Goal: Information Seeking & Learning: Learn about a topic

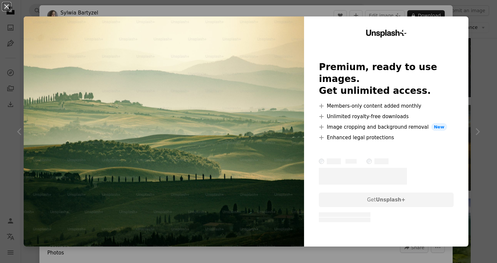
scroll to position [0, 157]
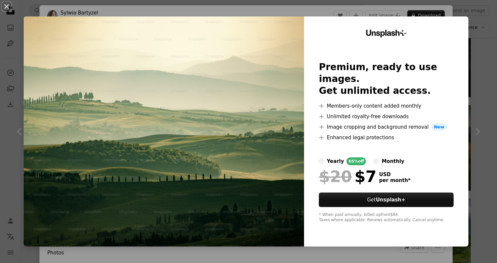
click at [384, 157] on div "monthly" at bounding box center [393, 161] width 23 height 8
click at [337, 157] on div "yearly" at bounding box center [335, 161] width 17 height 8
click at [467, 66] on div "Unsplash+ Premium, ready to use images. Get unlimited access. A plus sign Membe…" at bounding box center [386, 131] width 164 height 230
click at [473, 15] on div "An X shape Unsplash+ Premium, ready to use images. Get unlimited access. A plus…" at bounding box center [248, 131] width 497 height 263
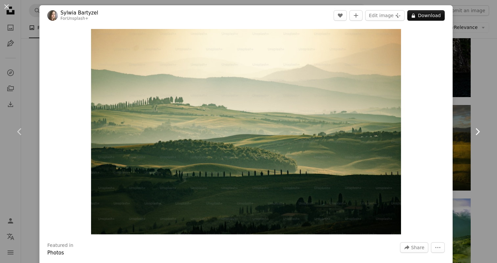
click at [477, 103] on link "Chevron right" at bounding box center [476, 131] width 39 height 63
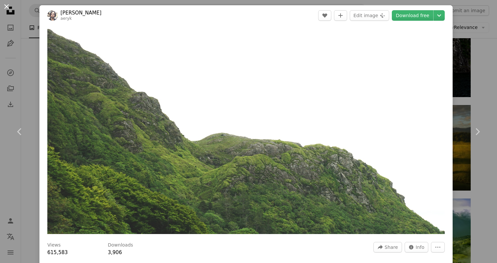
click at [8, 11] on button "An X shape" at bounding box center [7, 7] width 8 height 8
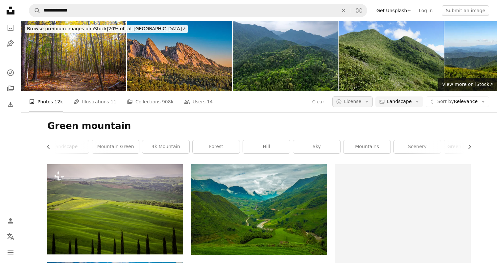
click at [348, 104] on span "License" at bounding box center [352, 101] width 17 height 5
click at [357, 153] on span "Free" at bounding box center [369, 154] width 40 height 7
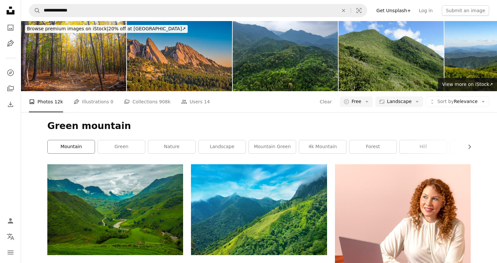
click at [77, 147] on link "mountain" at bounding box center [71, 146] width 47 height 13
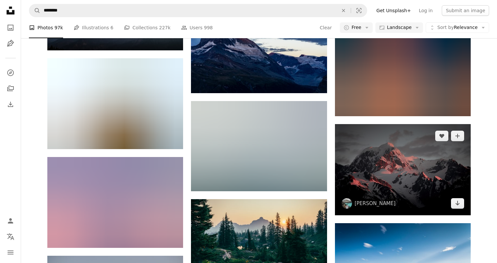
scroll to position [4140, 0]
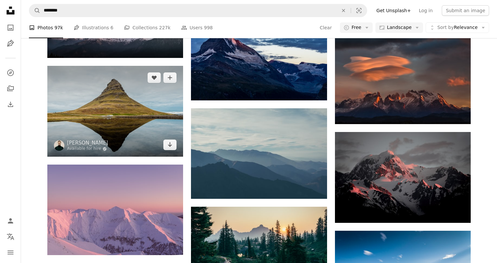
click at [134, 131] on img at bounding box center [115, 111] width 136 height 91
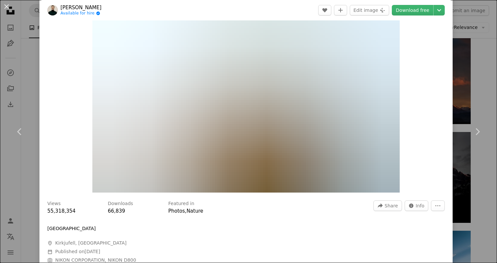
scroll to position [25, 0]
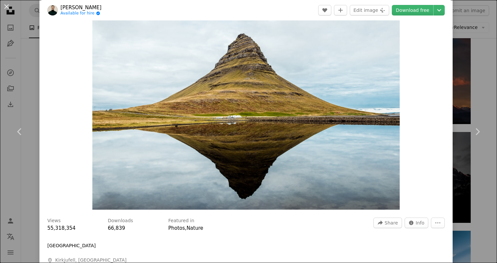
click at [487, 69] on div "An X shape Chevron left Chevron right [PERSON_NAME] Available for hire A checkm…" at bounding box center [248, 131] width 497 height 263
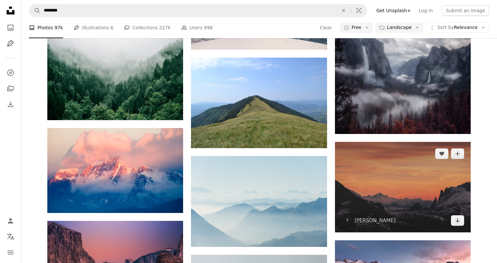
scroll to position [5651, 0]
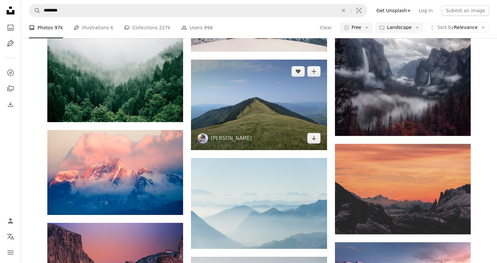
click at [309, 117] on img at bounding box center [259, 104] width 136 height 90
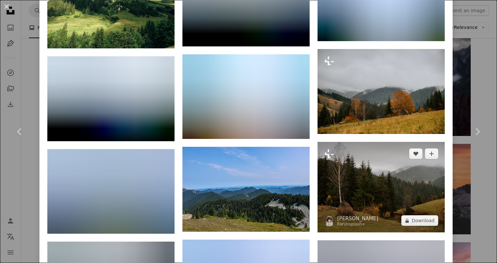
scroll to position [994, 0]
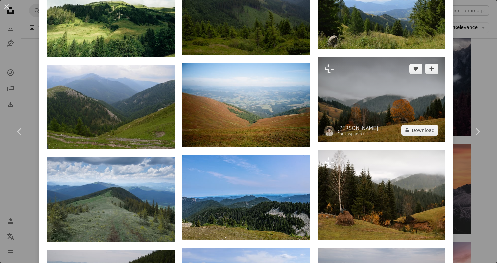
click at [360, 85] on img at bounding box center [380, 99] width 127 height 85
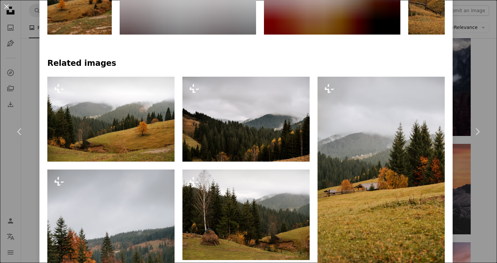
scroll to position [405, 0]
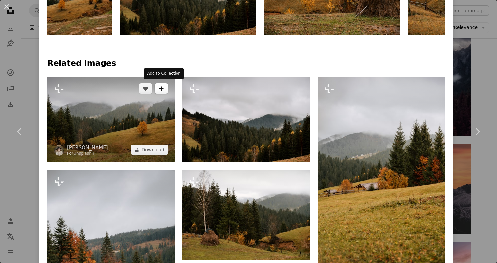
click at [166, 83] on button "A plus sign" at bounding box center [161, 88] width 13 height 11
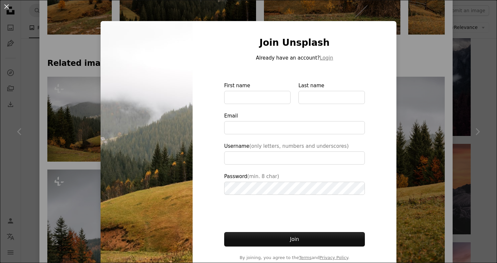
click at [426, 86] on div "An X shape Join Unsplash Already have an account? Login First name Last name Em…" at bounding box center [248, 131] width 497 height 263
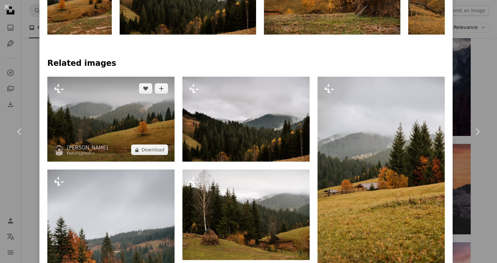
click at [130, 127] on img at bounding box center [110, 119] width 127 height 85
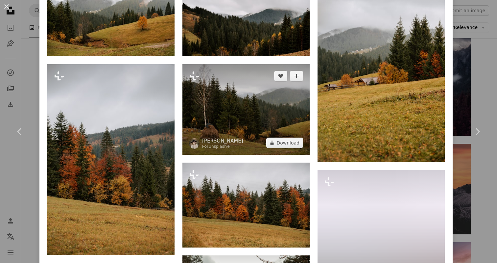
scroll to position [532, 0]
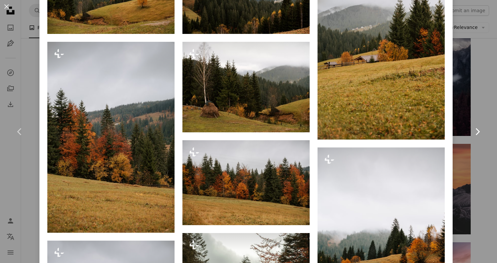
click at [471, 107] on link "Chevron right" at bounding box center [476, 131] width 39 height 63
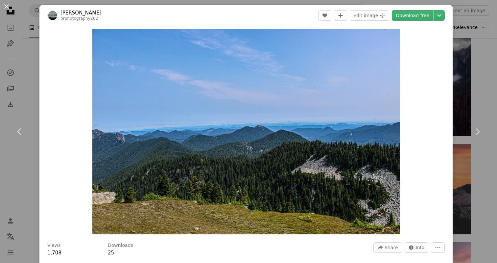
click at [489, 46] on div "An X shape Chevron left Chevron right [PERSON_NAME] prphotography262 A heart A …" at bounding box center [248, 131] width 497 height 263
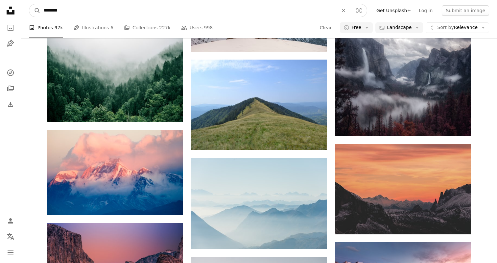
click at [84, 13] on input "********" at bounding box center [188, 10] width 296 height 12
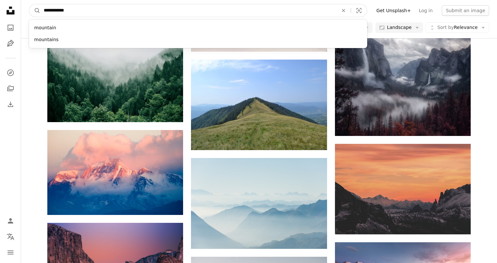
type input "**********"
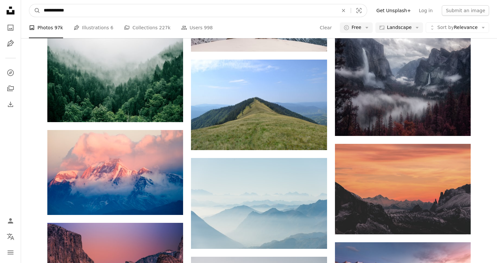
type input "**********"
click at [35, 11] on button "A magnifying glass" at bounding box center [34, 10] width 11 height 12
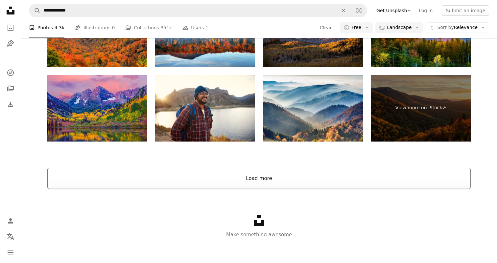
click at [204, 181] on button "Load more" at bounding box center [258, 178] width 423 height 21
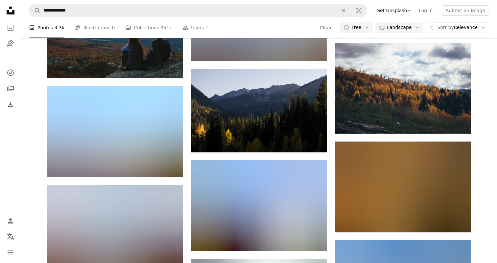
scroll to position [2638, 0]
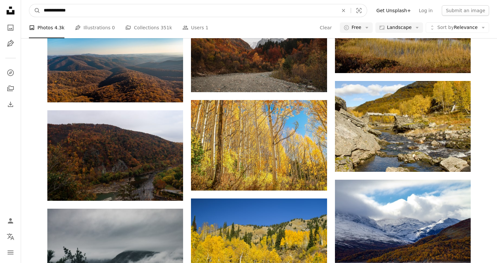
click at [203, 10] on input "**********" at bounding box center [188, 10] width 296 height 12
type input "**********"
click at [35, 11] on button "A magnifying glass" at bounding box center [34, 10] width 11 height 12
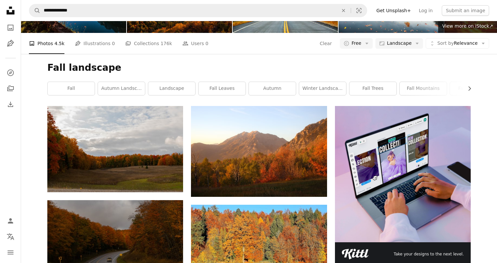
scroll to position [62, 0]
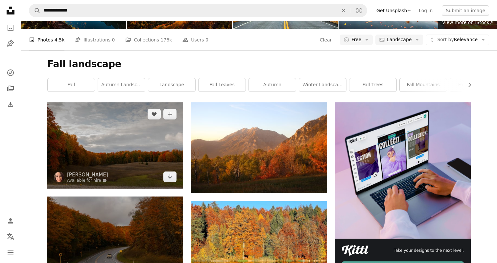
click at [151, 147] on img at bounding box center [115, 145] width 136 height 86
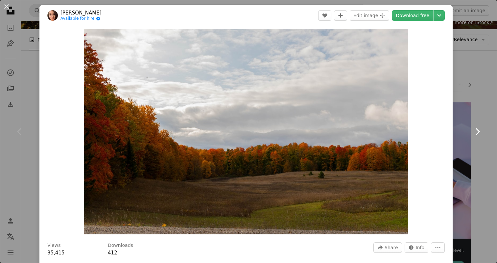
click at [475, 126] on icon "Chevron right" at bounding box center [477, 131] width 11 height 11
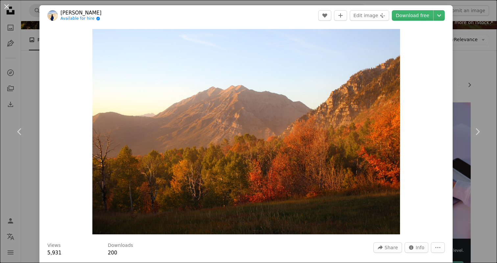
click at [469, 95] on div "An X shape Chevron left Chevron right [PERSON_NAME] Quick Available for hire A …" at bounding box center [248, 131] width 497 height 263
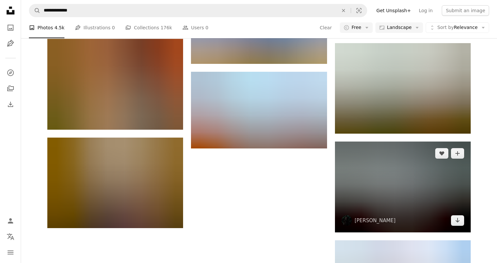
scroll to position [683, 0]
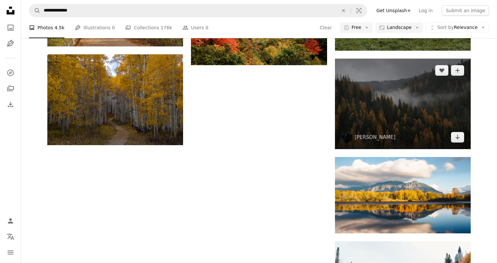
click at [446, 111] on img at bounding box center [403, 103] width 136 height 90
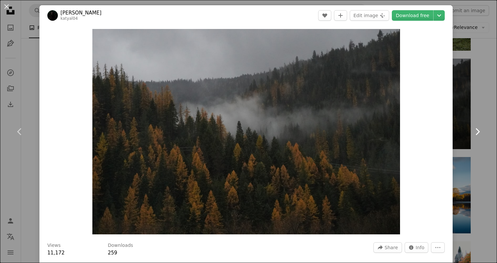
click at [467, 106] on link "Chevron right" at bounding box center [476, 131] width 39 height 63
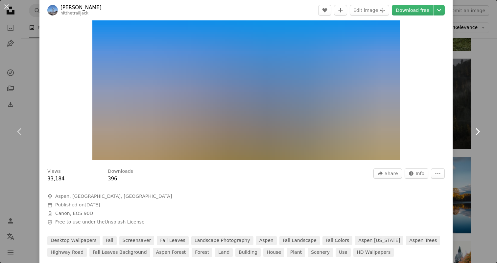
scroll to position [76, 0]
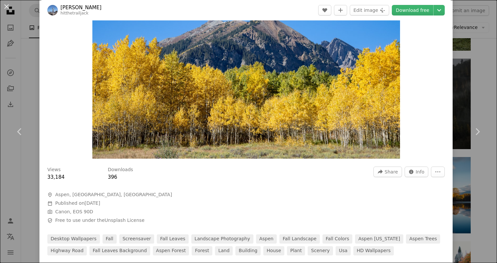
click at [471, 96] on div "An X shape Chevron left Chevron right [PERSON_NAME] hitthetrailjack A heart A p…" at bounding box center [248, 131] width 497 height 263
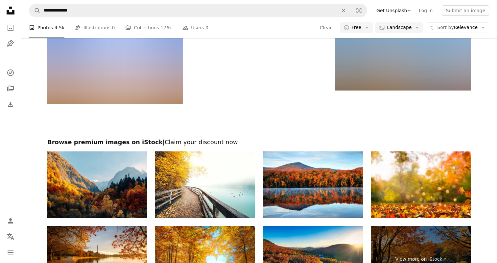
scroll to position [1526, 0]
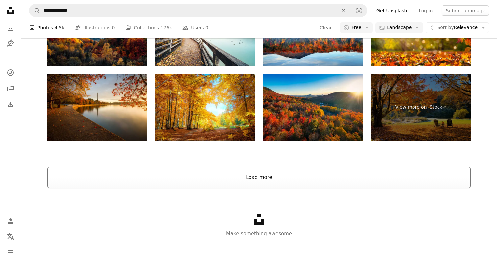
click at [236, 180] on button "Load more" at bounding box center [258, 177] width 423 height 21
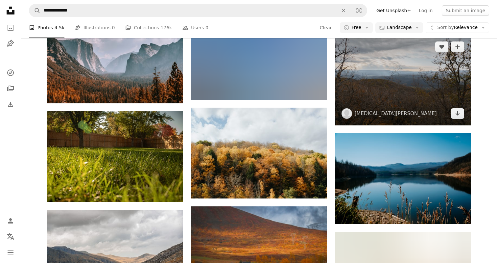
scroll to position [2989, 0]
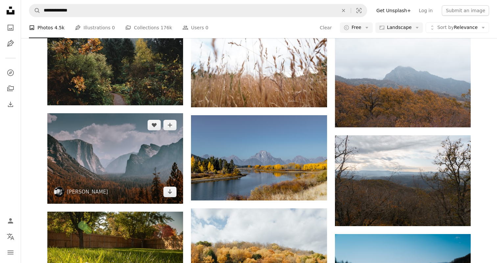
click at [138, 160] on img at bounding box center [115, 158] width 136 height 90
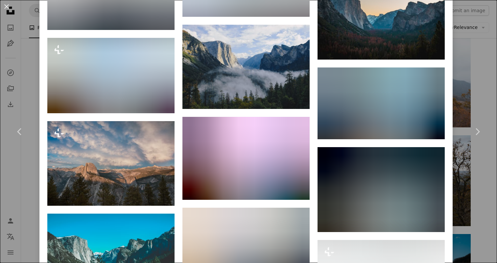
scroll to position [1739, 0]
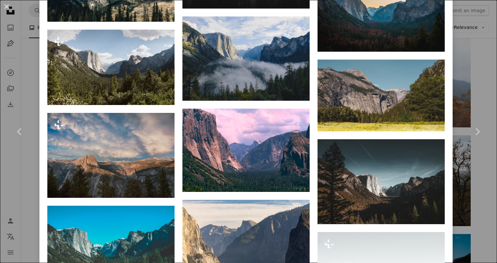
click at [469, 191] on div "An X shape Chevron left Chevron right [PERSON_NAME] A heart A plus sign Edit im…" at bounding box center [248, 131] width 497 height 263
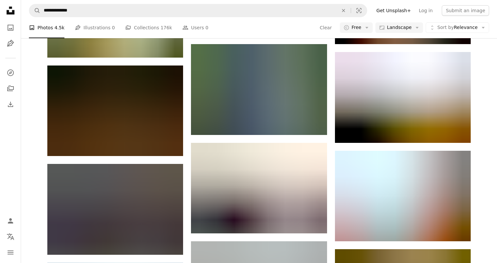
scroll to position [905, 0]
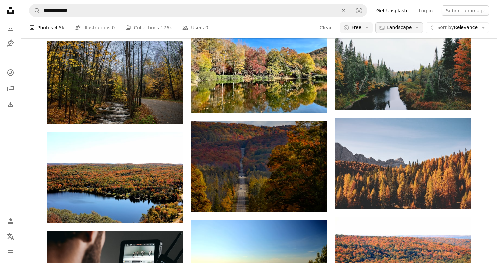
click at [400, 28] on span "Landscape" at bounding box center [399, 27] width 25 height 7
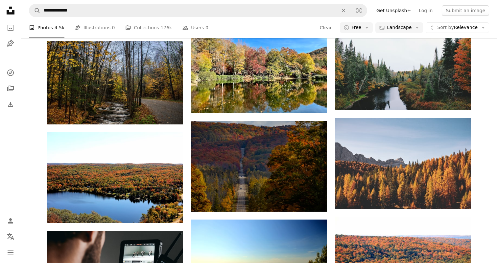
click at [361, 25] on span "Free" at bounding box center [356, 27] width 10 height 7
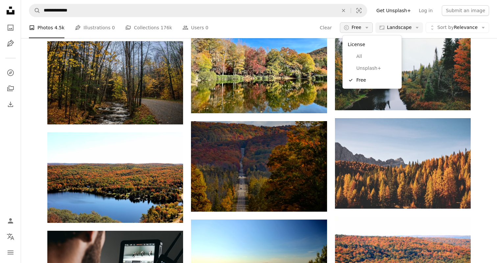
click at [361, 27] on span "Free" at bounding box center [356, 27] width 10 height 7
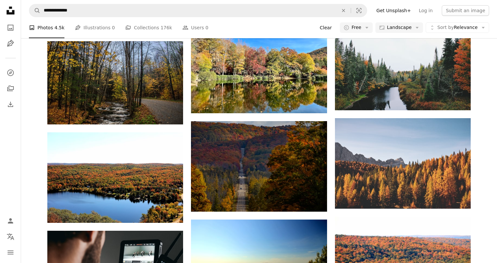
click at [329, 28] on button "Clear" at bounding box center [325, 27] width 13 height 11
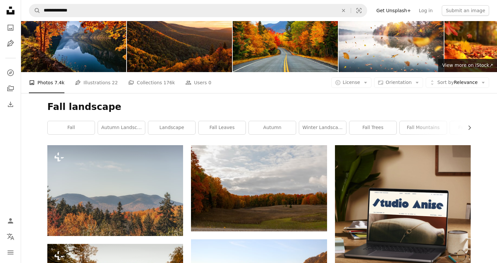
scroll to position [185, 0]
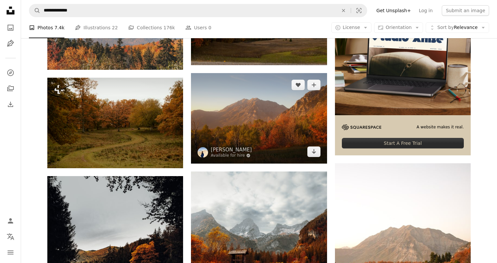
click at [306, 115] on img at bounding box center [259, 118] width 136 height 90
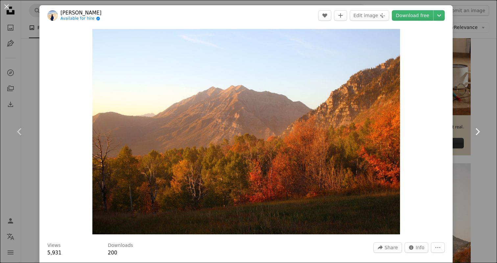
click at [471, 144] on link "Chevron right" at bounding box center [476, 131] width 39 height 63
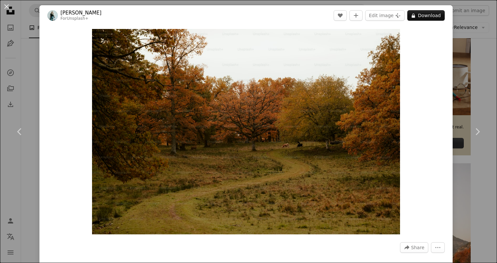
click at [473, 179] on div "An X shape Chevron left Chevron right [PERSON_NAME] For Unsplash+ A heart A plu…" at bounding box center [248, 131] width 497 height 263
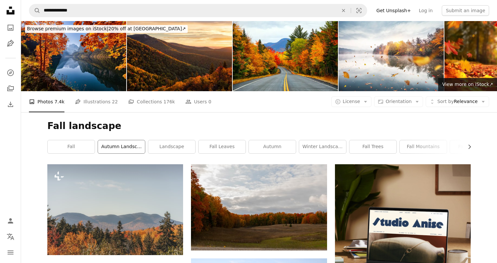
click at [118, 150] on link "autumn landscape" at bounding box center [121, 146] width 47 height 13
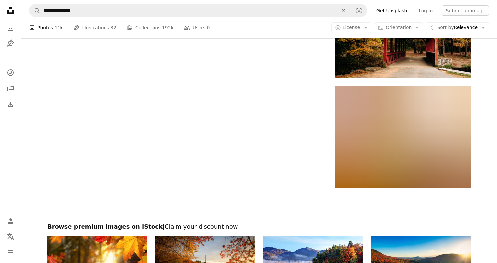
scroll to position [947, 0]
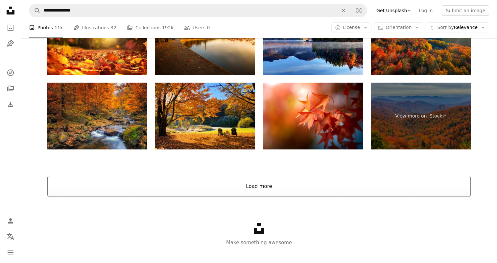
click at [221, 180] on button "Load more" at bounding box center [258, 185] width 423 height 21
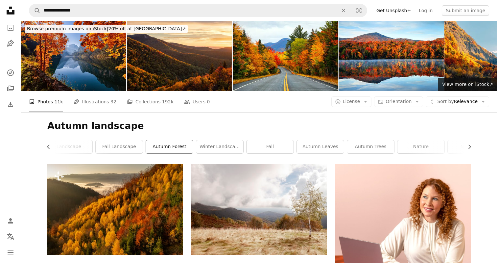
scroll to position [0, 53]
click at [172, 140] on link "autumn forest" at bounding box center [169, 146] width 47 height 13
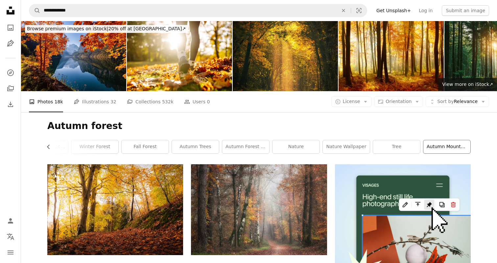
click at [438, 146] on link "autumn mountain" at bounding box center [446, 146] width 47 height 13
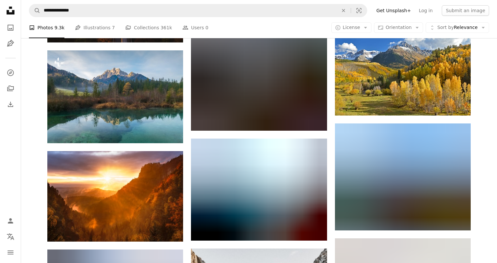
scroll to position [504, 0]
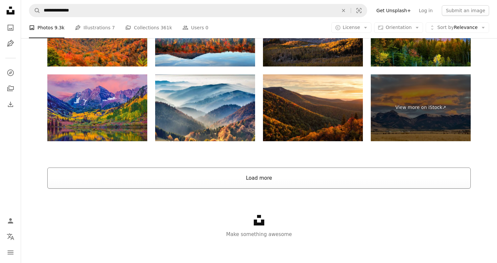
click at [259, 183] on button "Load more" at bounding box center [258, 177] width 423 height 21
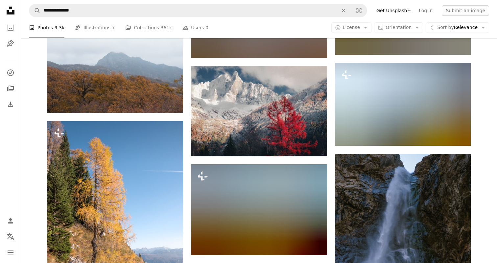
scroll to position [5813, 0]
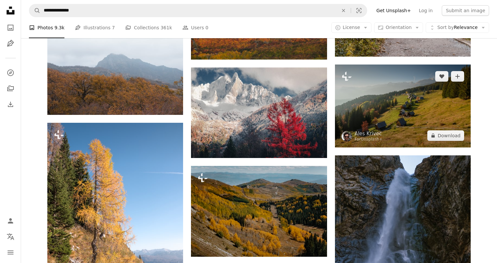
click at [344, 109] on img at bounding box center [403, 105] width 136 height 83
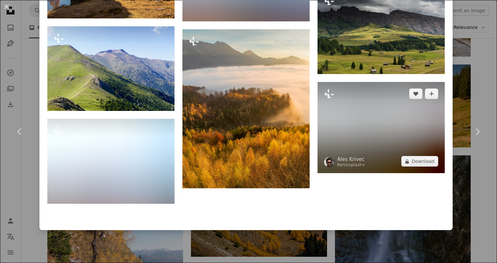
scroll to position [2741, 0]
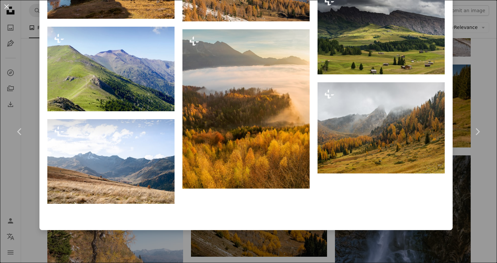
click at [480, 174] on div "An X shape Chevron left Chevron right Ales Krivec For Unsplash+ A heart A plus …" at bounding box center [248, 131] width 497 height 263
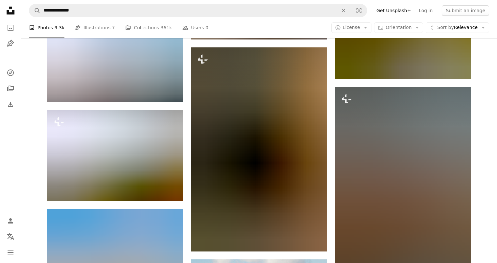
scroll to position [11665, 0]
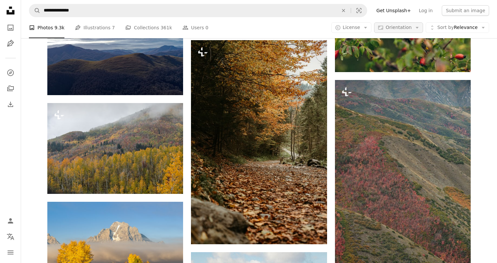
click at [401, 32] on button "Aspect ratio Orientation Arrow down" at bounding box center [398, 27] width 49 height 11
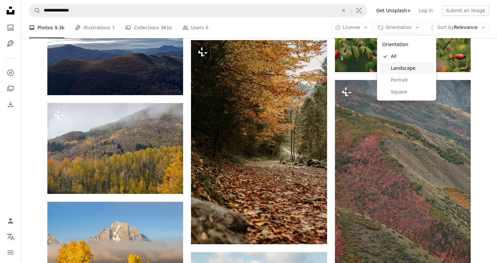
click at [401, 68] on span "Landscape" at bounding box center [411, 68] width 40 height 7
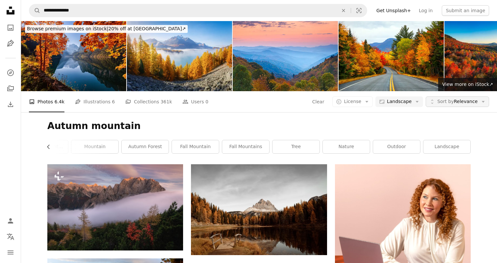
click at [455, 102] on span "Sort by Relevance" at bounding box center [457, 101] width 40 height 7
click at [464, 155] on span "Curated" at bounding box center [461, 154] width 40 height 7
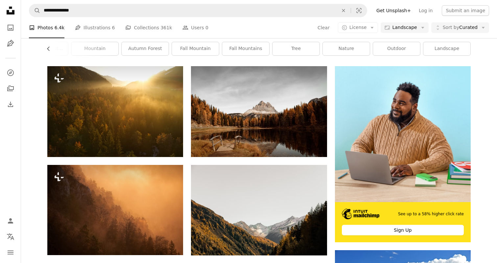
scroll to position [100, 0]
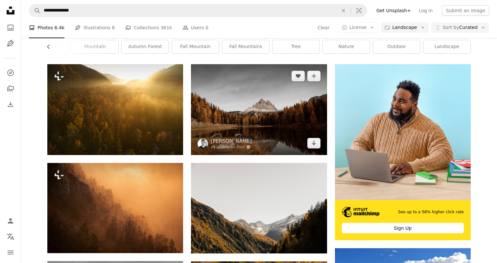
click at [286, 130] on img at bounding box center [259, 109] width 136 height 90
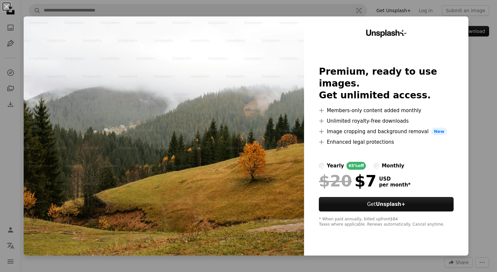
click at [484, 118] on div "An X shape Unsplash+ Premium, ready to use images. Get unlimited access. A plus…" at bounding box center [248, 136] width 497 height 272
